Goal: Transaction & Acquisition: Download file/media

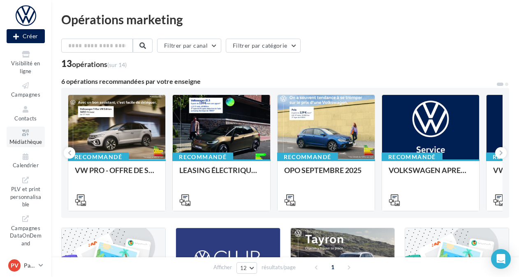
click at [28, 140] on span "Médiathèque" at bounding box center [25, 142] width 33 height 7
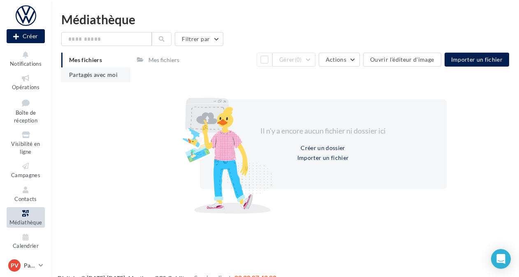
click at [109, 74] on span "Partagés avec moi" at bounding box center [93, 74] width 49 height 7
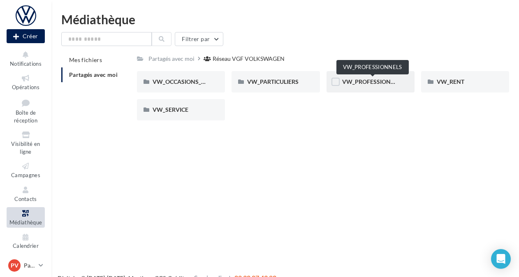
click at [381, 85] on span "VW_PROFESSIONNELS" at bounding box center [373, 81] width 63 height 7
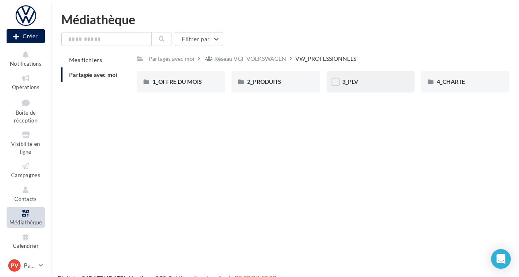
click at [368, 86] on div "3_PLV" at bounding box center [371, 81] width 88 height 21
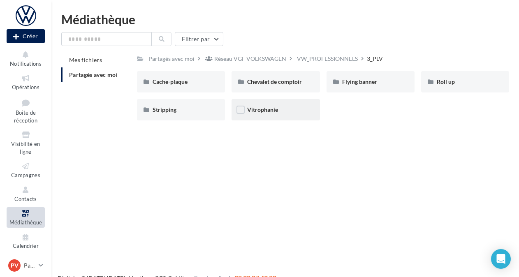
click at [258, 114] on div "Vitrophanie" at bounding box center [276, 109] width 88 height 21
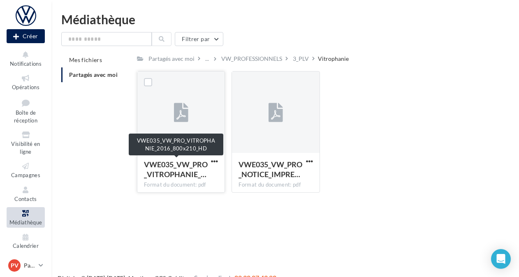
click at [176, 168] on span "VWE035_VW_PRO_VITROPHANIE_…" at bounding box center [176, 169] width 64 height 19
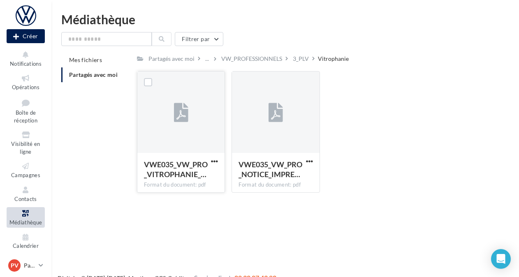
click at [180, 119] on icon at bounding box center [181, 113] width 14 height 19
click at [217, 162] on span "button" at bounding box center [214, 161] width 7 height 7
click at [179, 175] on button "Télécharger" at bounding box center [178, 177] width 82 height 21
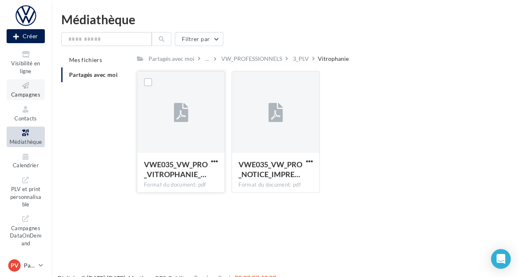
scroll to position [80, 0]
click at [267, 60] on div "VW_PROFESSIONNELS" at bounding box center [251, 59] width 61 height 8
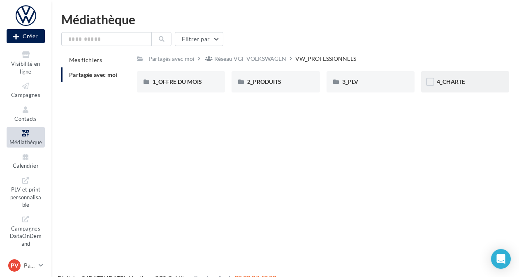
click at [439, 77] on div "4_CHARTE" at bounding box center [465, 81] width 88 height 21
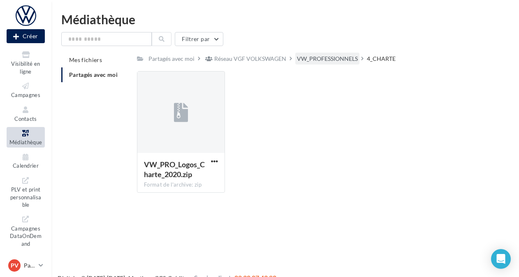
click at [336, 53] on div "VW_PROFESSIONNELS" at bounding box center [327, 59] width 64 height 12
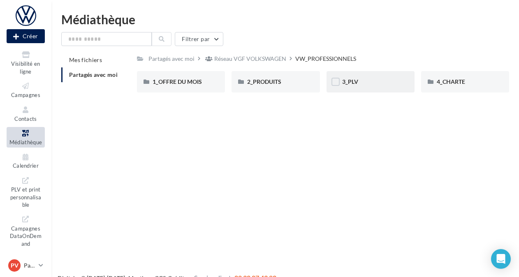
click at [365, 84] on div "3_PLV" at bounding box center [370, 82] width 57 height 8
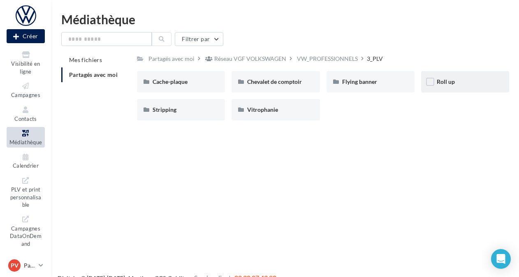
click at [481, 79] on div "Roll up" at bounding box center [465, 82] width 57 height 8
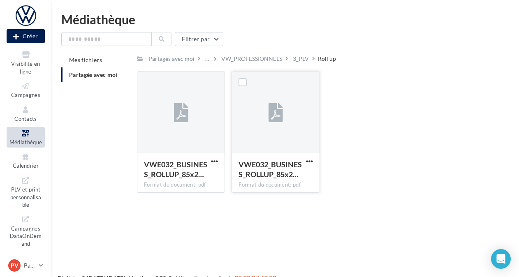
click at [295, 135] on div at bounding box center [275, 113] width 87 height 82
click at [309, 160] on span "button" at bounding box center [309, 161] width 7 height 7
click at [266, 180] on button "Télécharger" at bounding box center [273, 177] width 82 height 21
click at [286, 137] on div at bounding box center [275, 113] width 87 height 82
click at [376, 111] on div "VWE032_BUSINESS_ROLLUP_85x2… Format du document: pdf VWE032_BUSINESS_ROLLUP_85x…" at bounding box center [326, 135] width 379 height 128
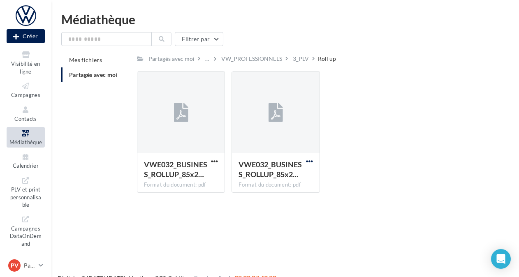
click at [309, 160] on span "button" at bounding box center [309, 161] width 7 height 7
click at [267, 179] on button "Télécharger" at bounding box center [273, 177] width 82 height 21
click at [216, 161] on span "button" at bounding box center [214, 161] width 7 height 7
click at [174, 179] on button "Télécharger" at bounding box center [178, 177] width 82 height 21
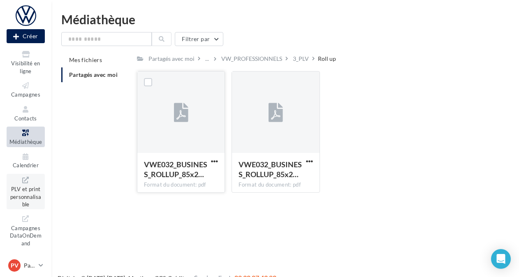
click at [28, 190] on span "PLV et print personnalisable" at bounding box center [25, 195] width 31 height 23
